Goal: Information Seeking & Learning: Learn about a topic

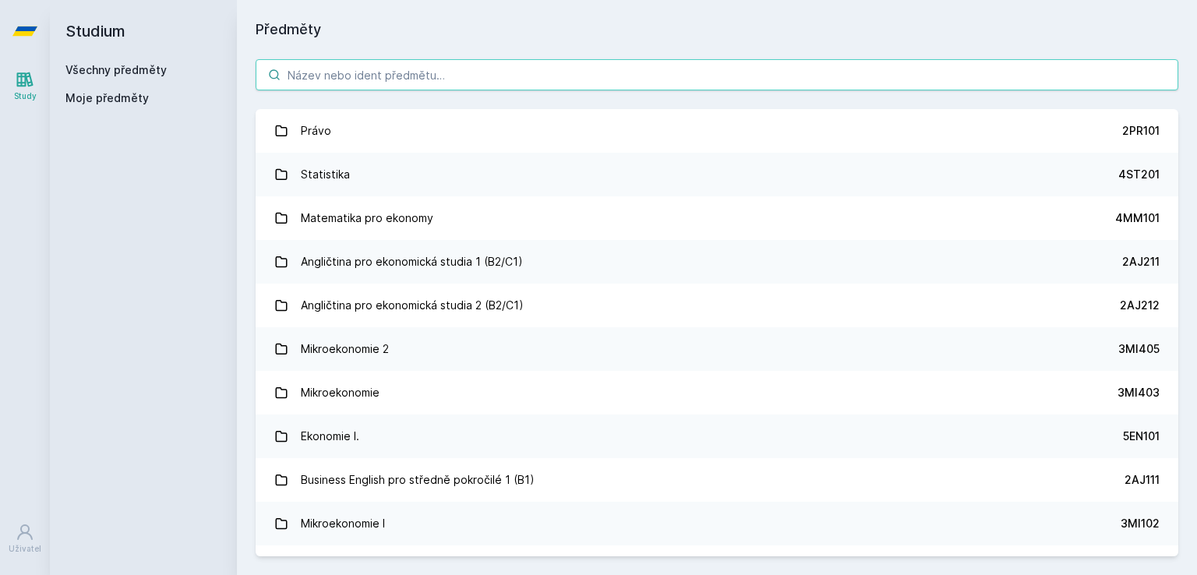
click at [425, 66] on input "search" at bounding box center [717, 74] width 923 height 31
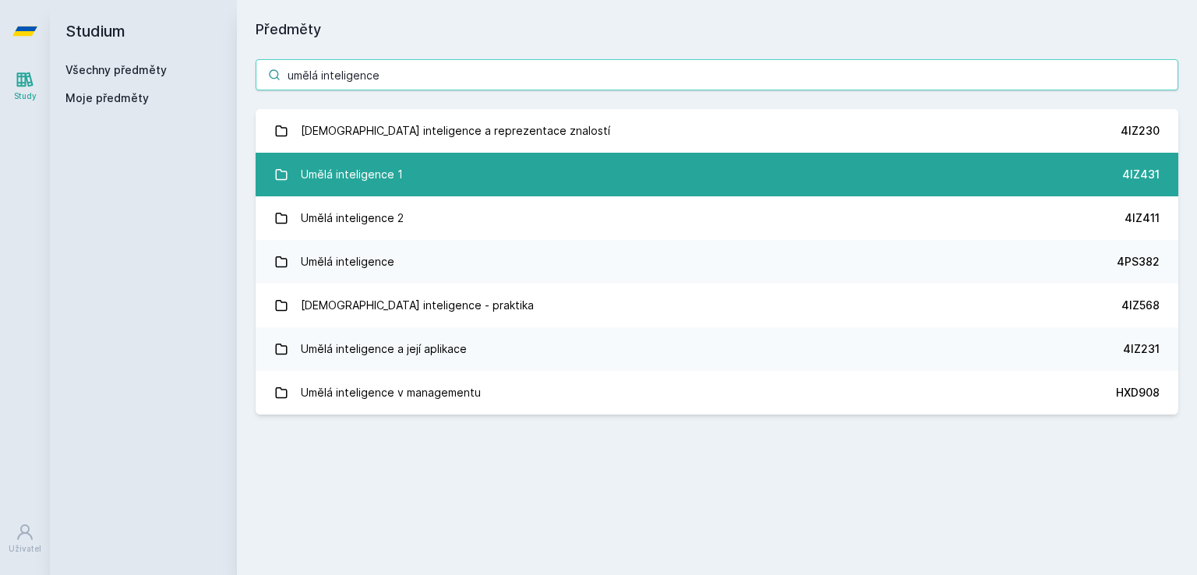
type input "umělá inteligence"
click at [525, 186] on link "Umělá inteligence 1 4IZ431" at bounding box center [717, 175] width 923 height 44
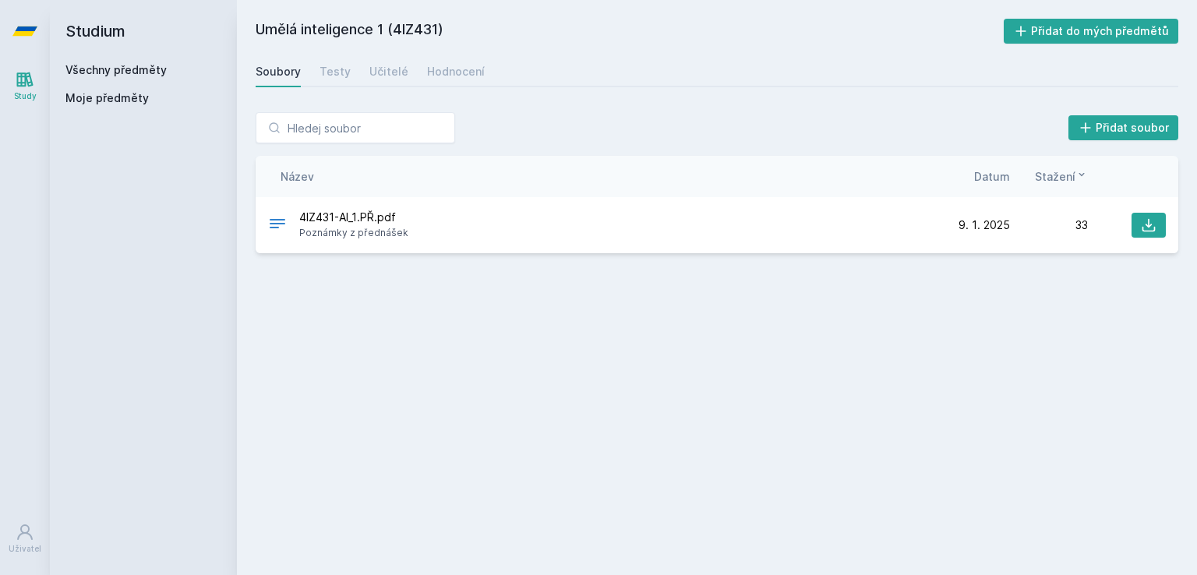
click at [405, 76] on div "Soubory Testy Učitelé Hodnocení" at bounding box center [717, 71] width 923 height 31
click at [397, 72] on div "Učitelé" at bounding box center [388, 72] width 39 height 16
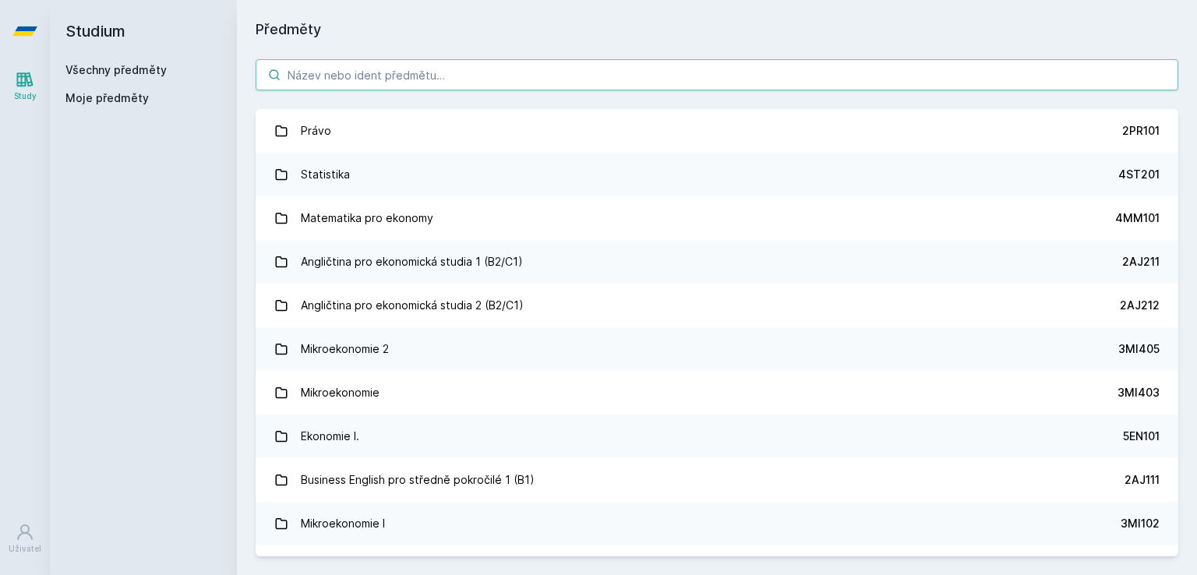
click at [399, 76] on input "search" at bounding box center [717, 74] width 923 height 31
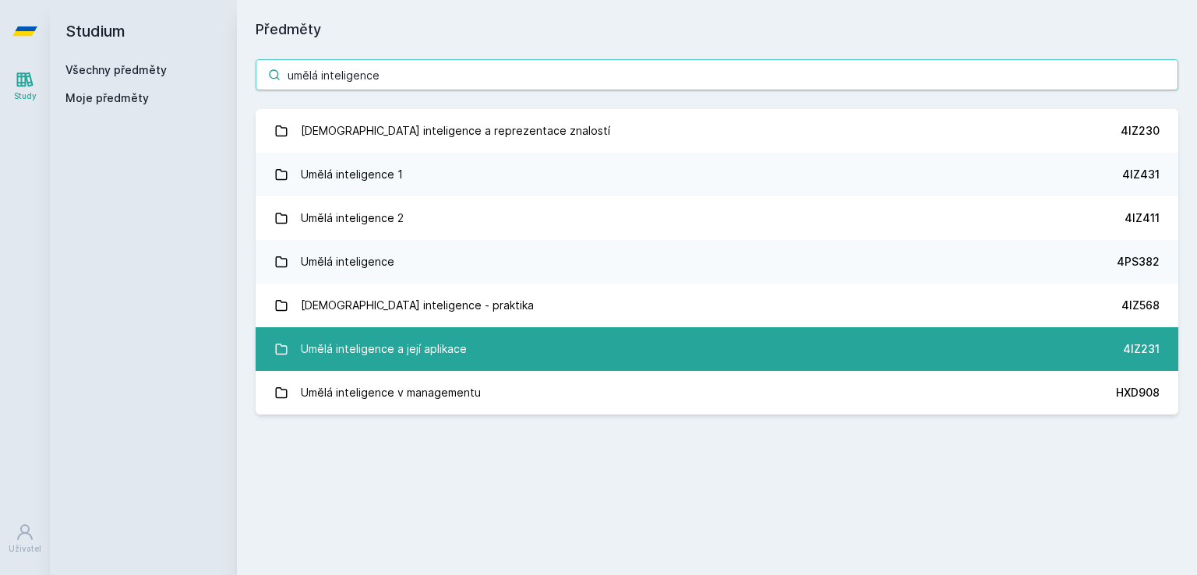
type input "umělá inteligence"
click at [439, 333] on div "Umělá inteligence a její aplikace" at bounding box center [384, 348] width 166 height 31
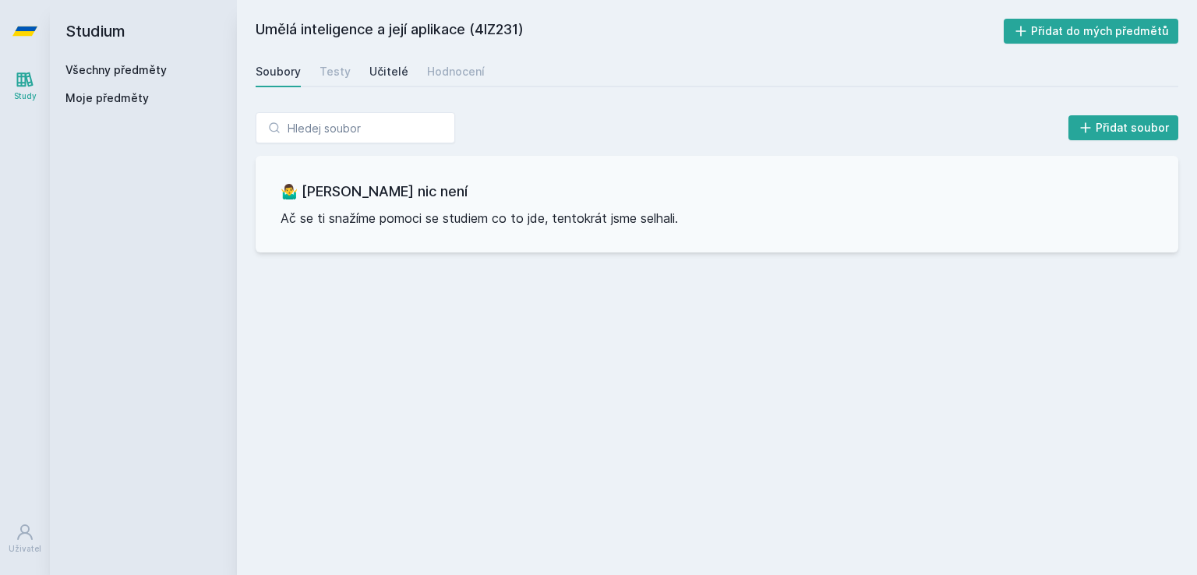
click at [380, 64] on div "Učitelé" at bounding box center [388, 72] width 39 height 16
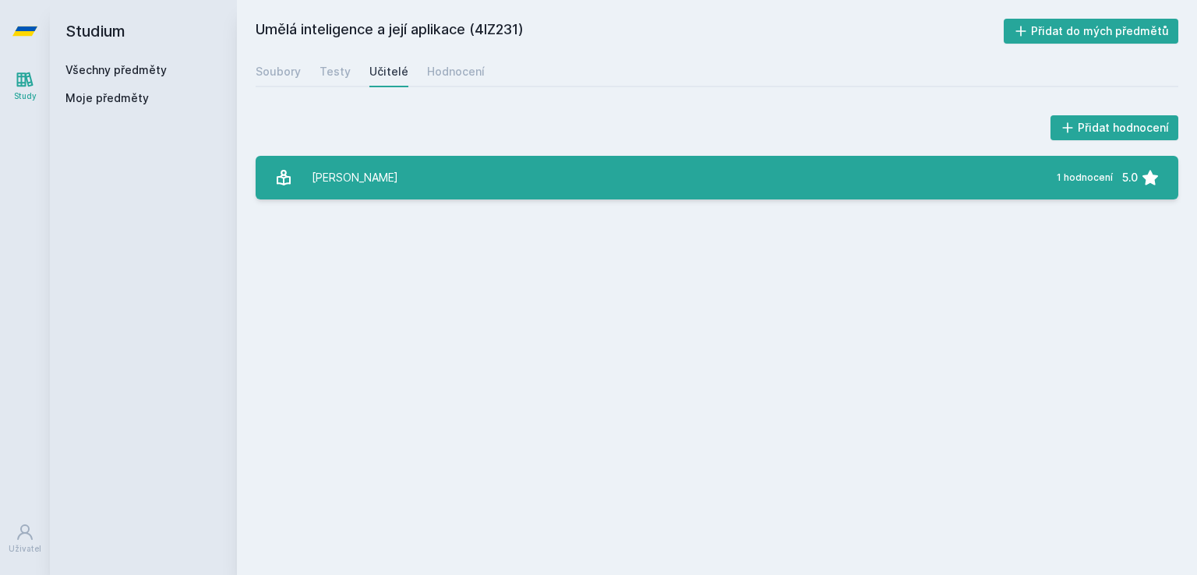
click at [418, 171] on link "[PERSON_NAME] 1 hodnocení 5.0" at bounding box center [717, 178] width 923 height 44
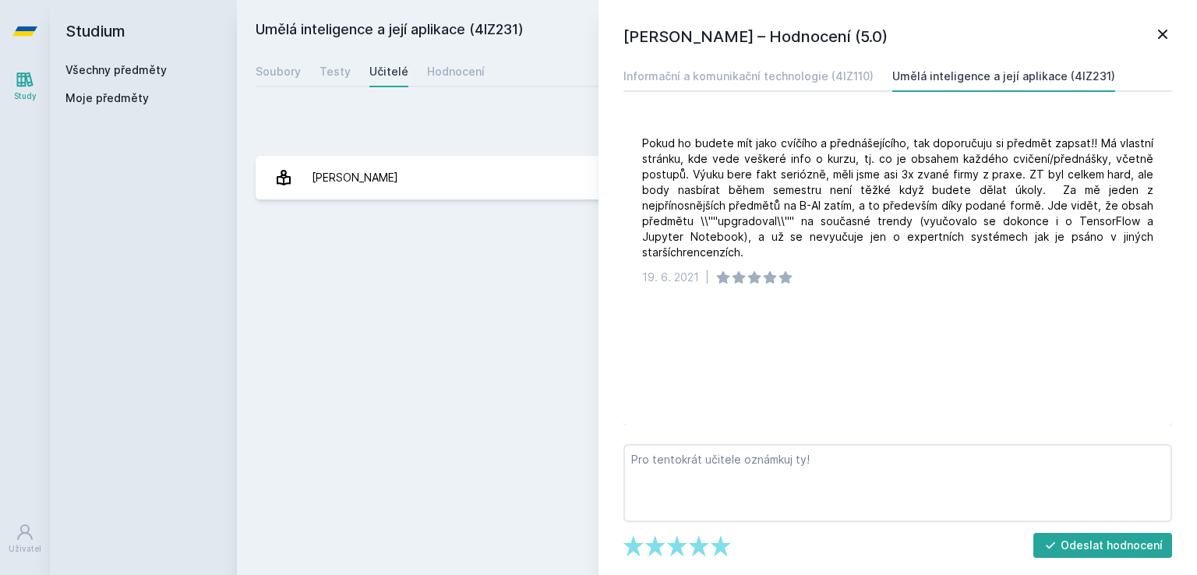
click at [1159, 38] on icon at bounding box center [1162, 34] width 9 height 9
